Goal: Check status: Check status

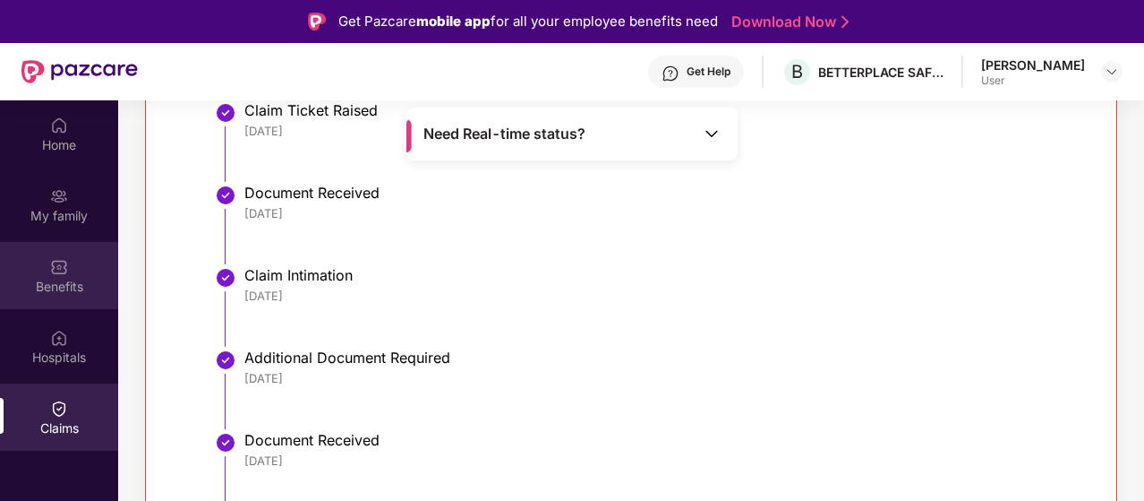
click at [61, 284] on div "Benefits" at bounding box center [59, 287] width 118 height 18
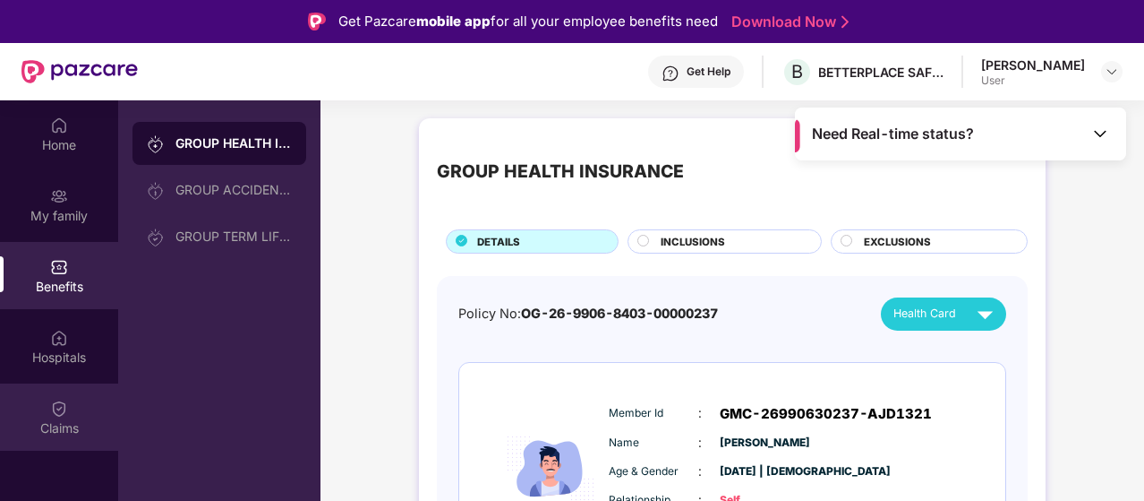
click at [75, 395] on div "Claims" at bounding box center [59, 416] width 118 height 67
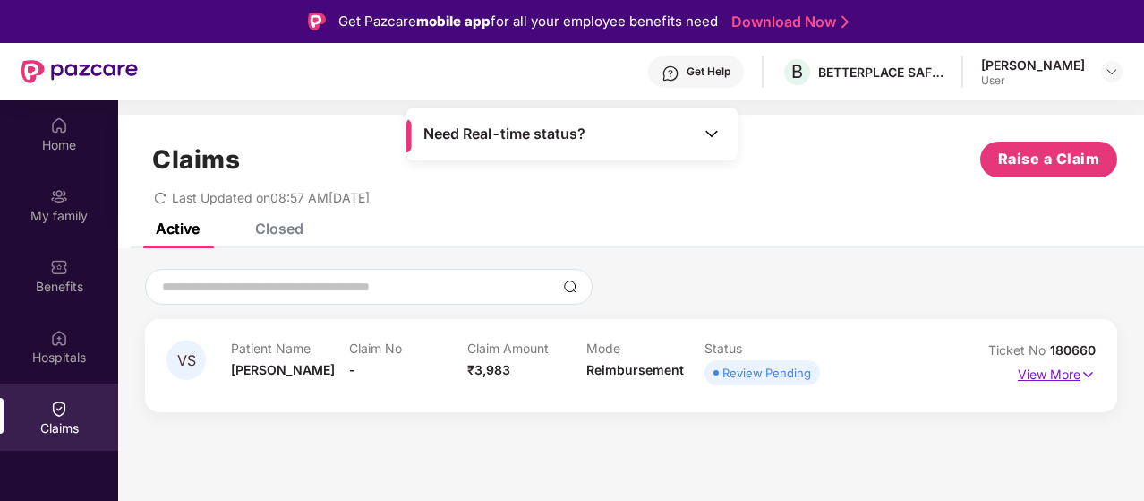
click at [1088, 377] on img at bounding box center [1088, 374] width 15 height 20
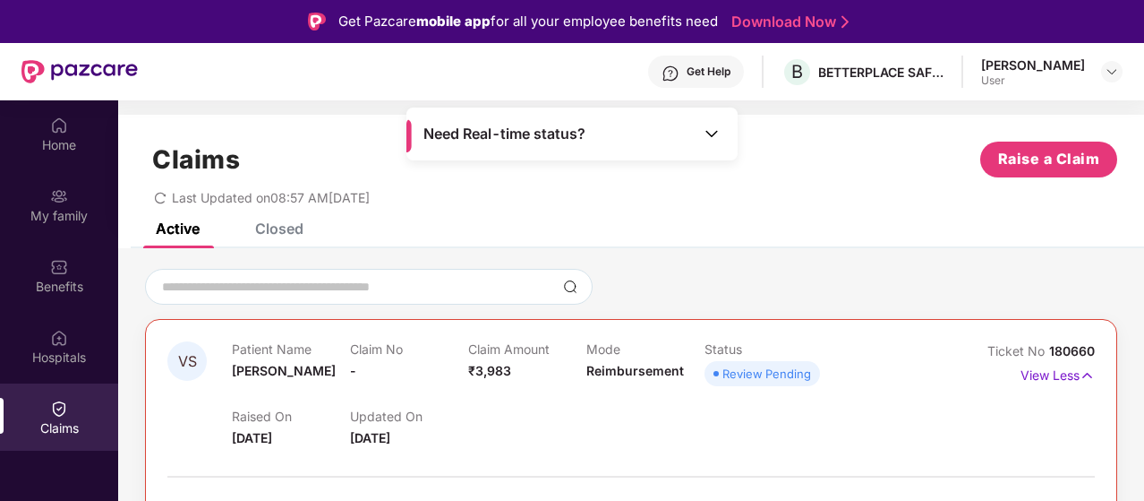
click at [919, 172] on div "Claims Raise a Claim" at bounding box center [631, 159] width 973 height 36
click at [288, 227] on div "Closed" at bounding box center [279, 228] width 48 height 18
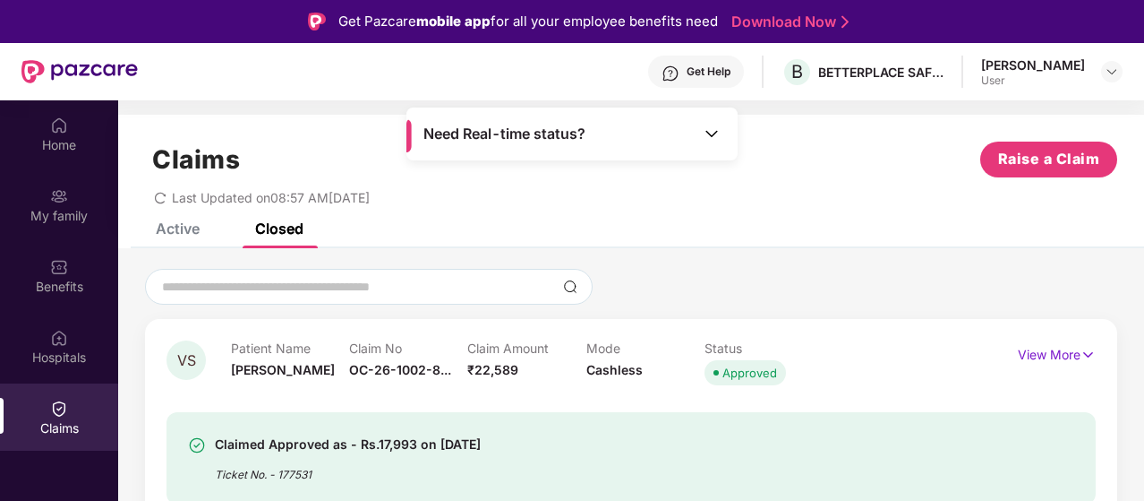
click at [162, 231] on div "Active" at bounding box center [178, 228] width 44 height 18
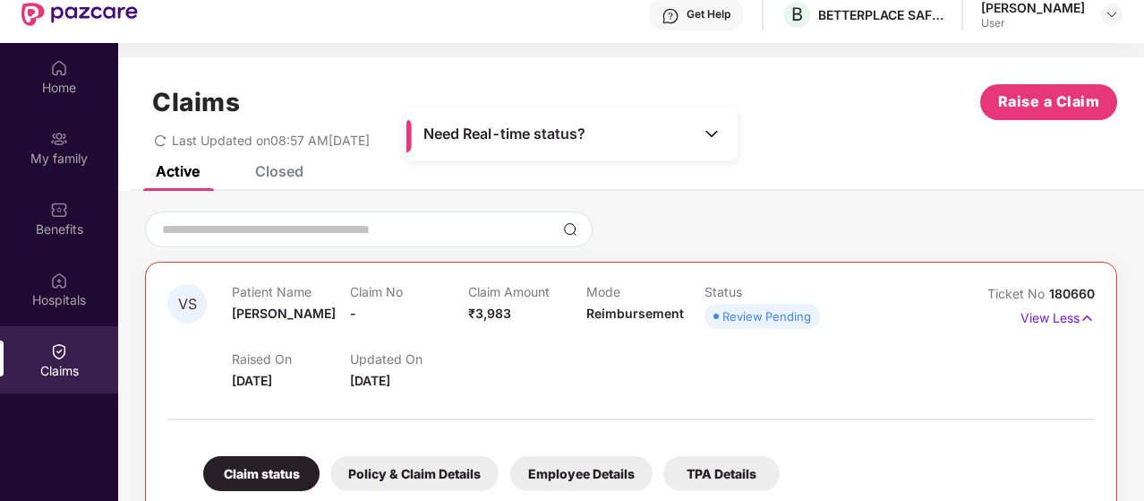
scroll to position [100, 0]
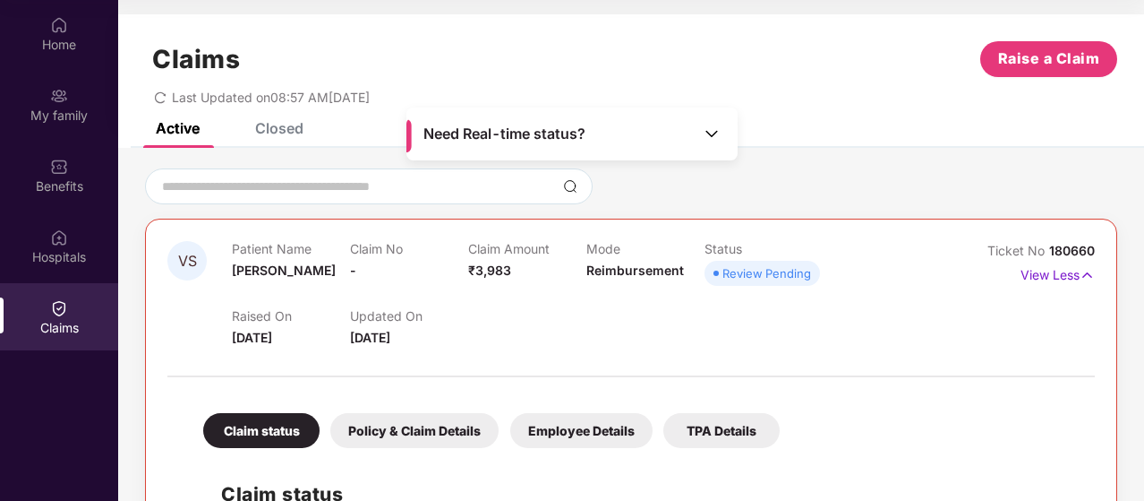
click at [597, 434] on div "Employee Details" at bounding box center [581, 430] width 142 height 35
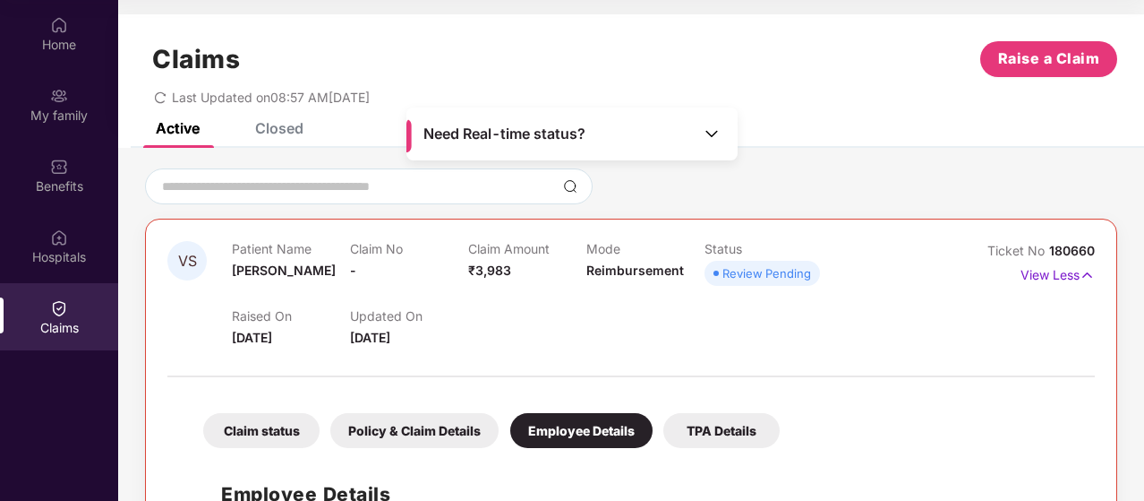
click at [402, 424] on div "Policy & Claim Details" at bounding box center [414, 430] width 168 height 35
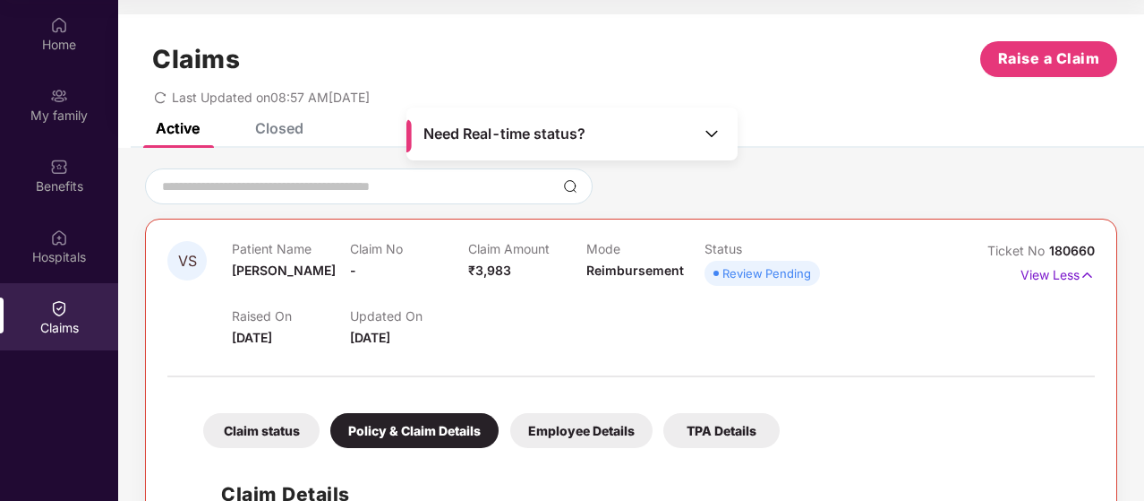
click at [870, 197] on div at bounding box center [631, 186] width 973 height 36
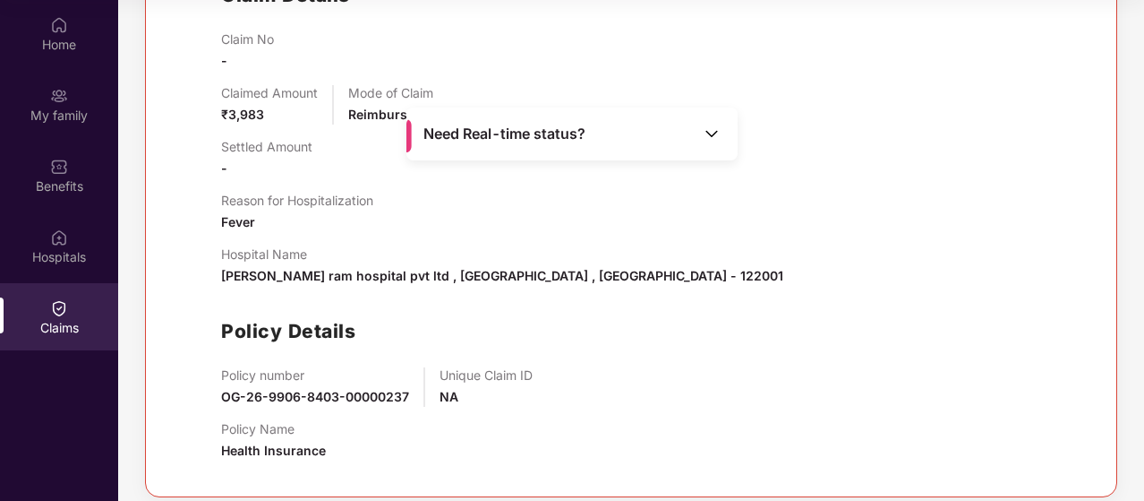
scroll to position [512, 0]
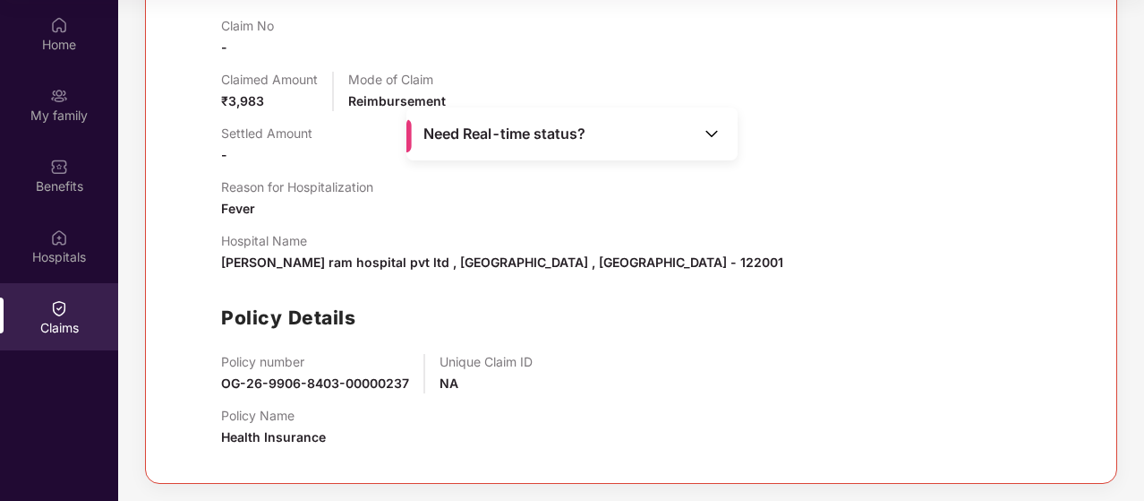
click at [704, 229] on div "Claim No - Claimed Amount ₹3,983 Mode of Claim Reimbursement Settled Amount - R…" at bounding box center [649, 239] width 856 height 443
click at [448, 250] on div "Hospital Name [PERSON_NAME] ram hospital pvt ltd , [GEOGRAPHIC_DATA] , [GEOGRAP…" at bounding box center [502, 252] width 562 height 39
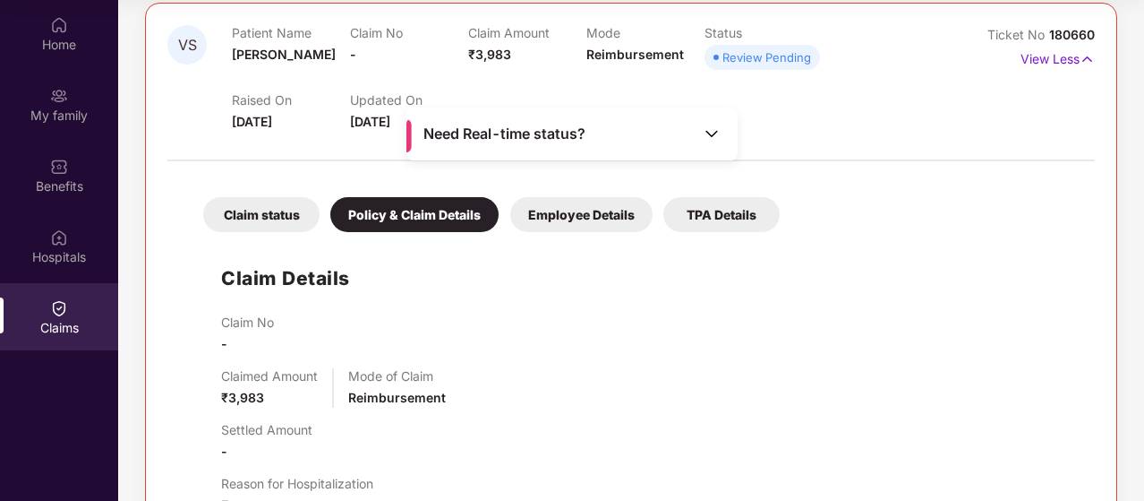
scroll to position [47, 0]
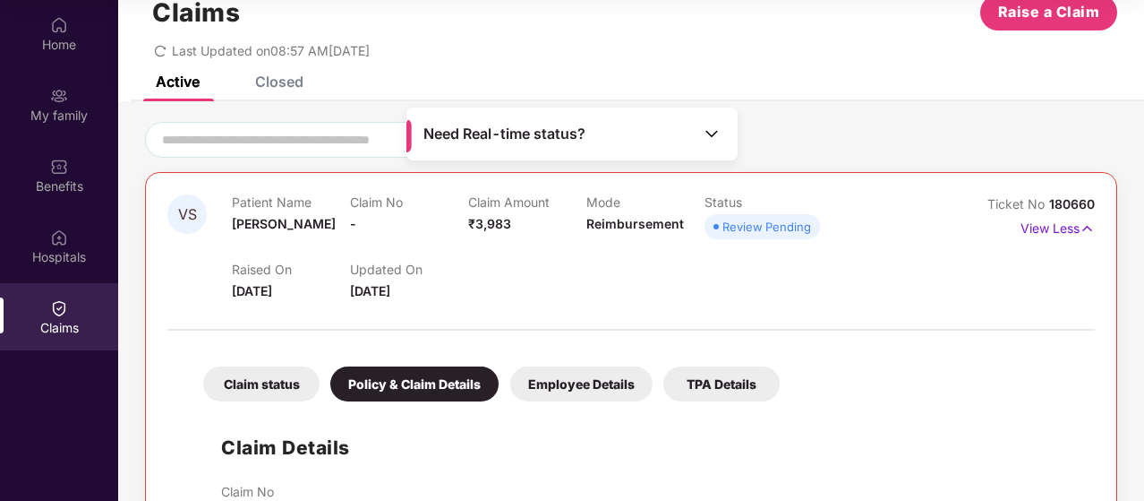
click at [242, 377] on div "Claim status" at bounding box center [261, 383] width 116 height 35
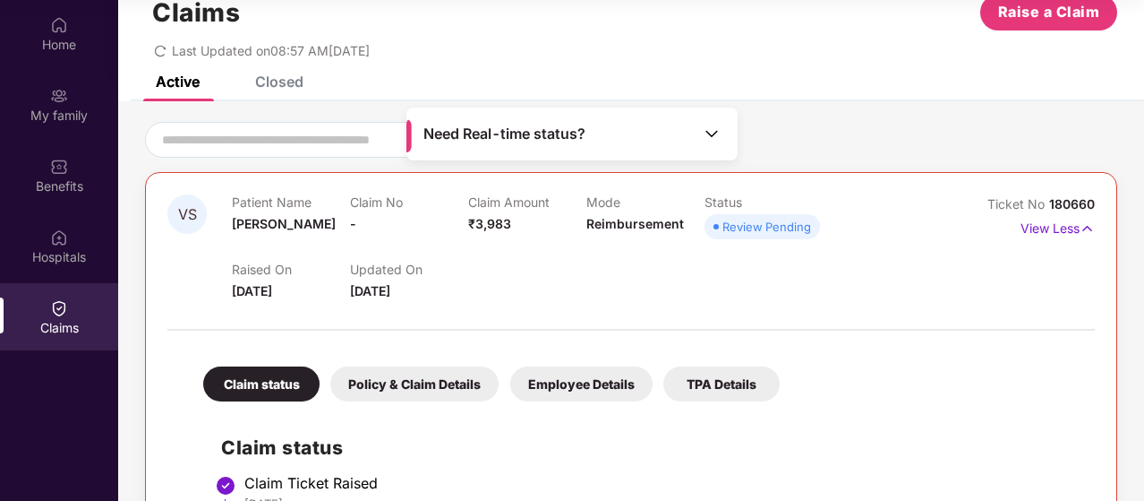
click at [476, 338] on div at bounding box center [631, 321] width 928 height 38
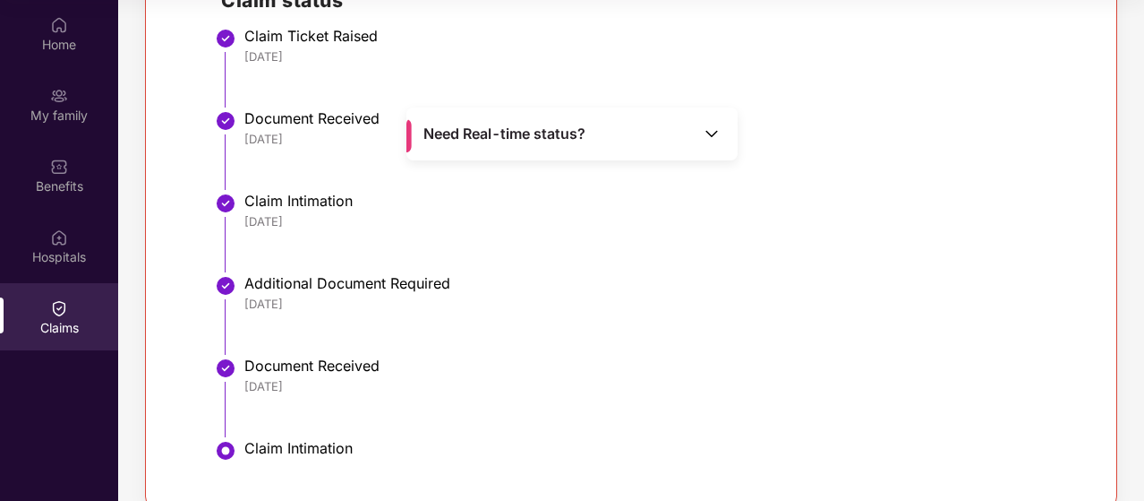
scroll to position [519, 0]
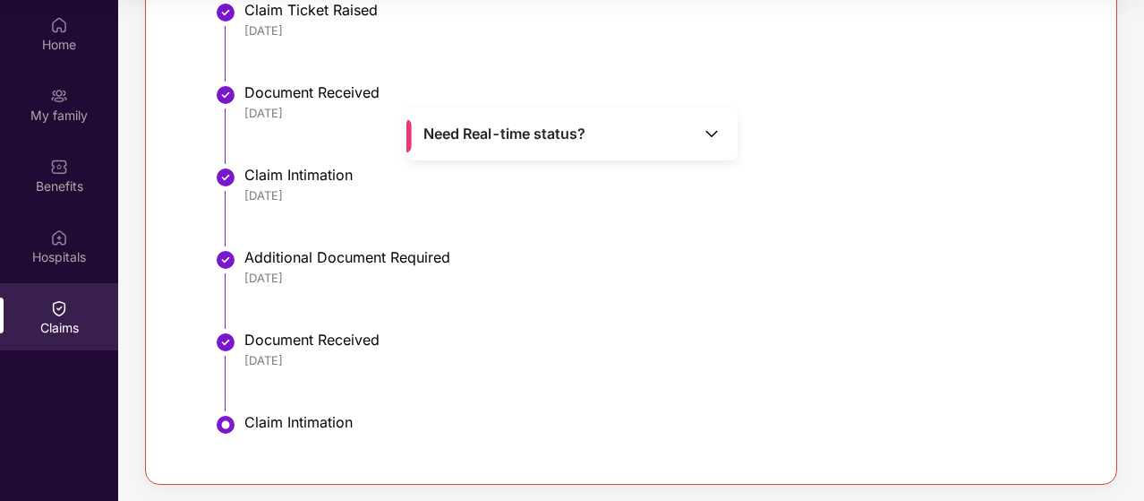
click at [344, 264] on div "Additional Document Required" at bounding box center [660, 257] width 833 height 18
